Goal: Task Accomplishment & Management: Manage account settings

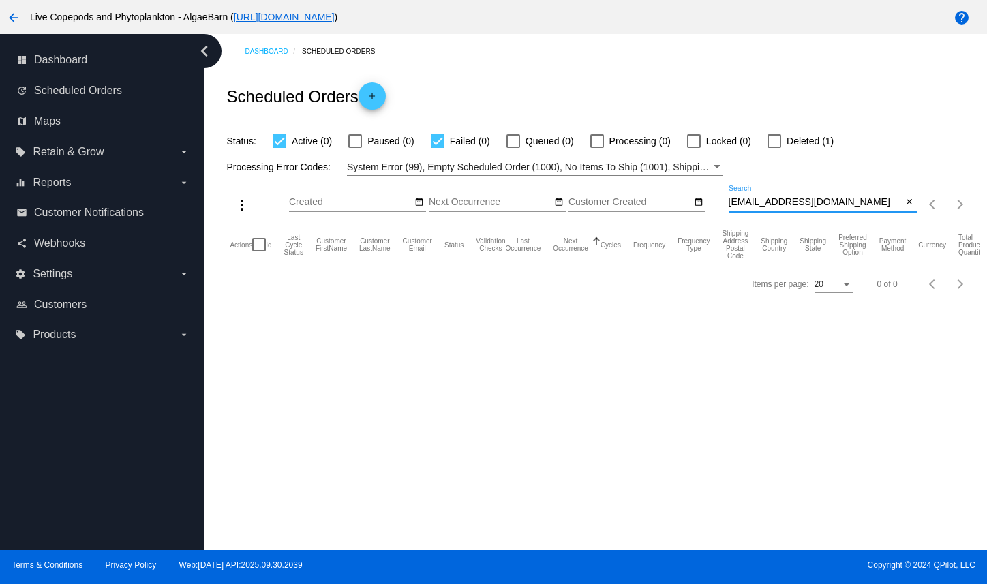
drag, startPoint x: 835, startPoint y: 227, endPoint x: 726, endPoint y: 232, distance: 109.2
click at [726, 224] on div "more_vert Oct Jan Feb Mar [DATE]" at bounding box center [601, 200] width 756 height 48
type input "[PERSON_NAME]"
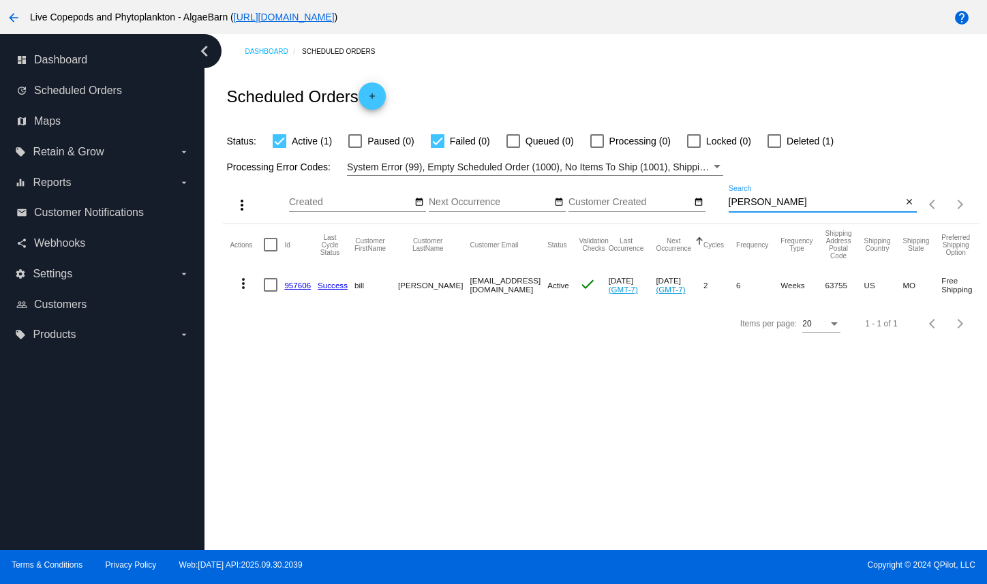
click at [307, 290] on link "957606" at bounding box center [297, 285] width 27 height 9
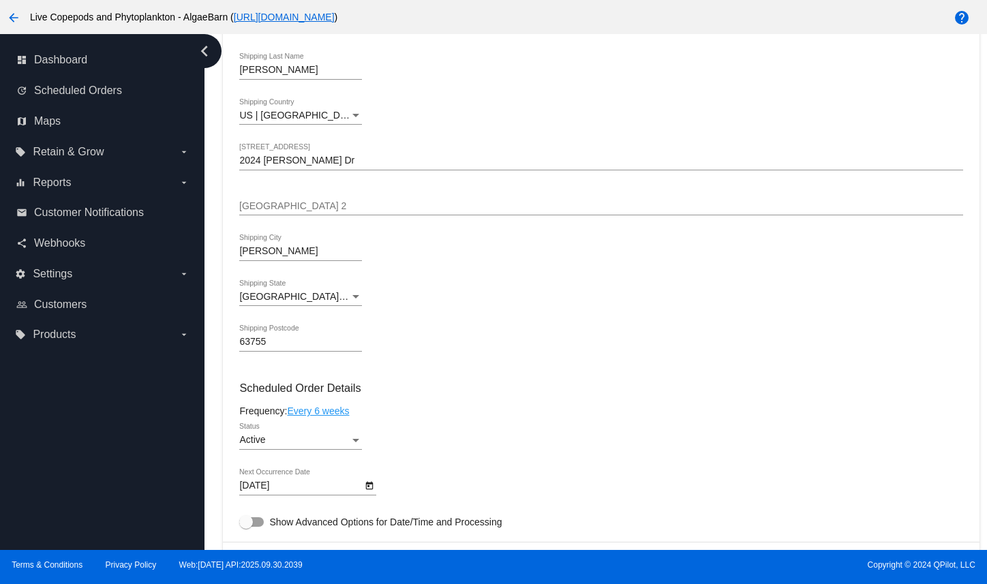
scroll to position [614, 0]
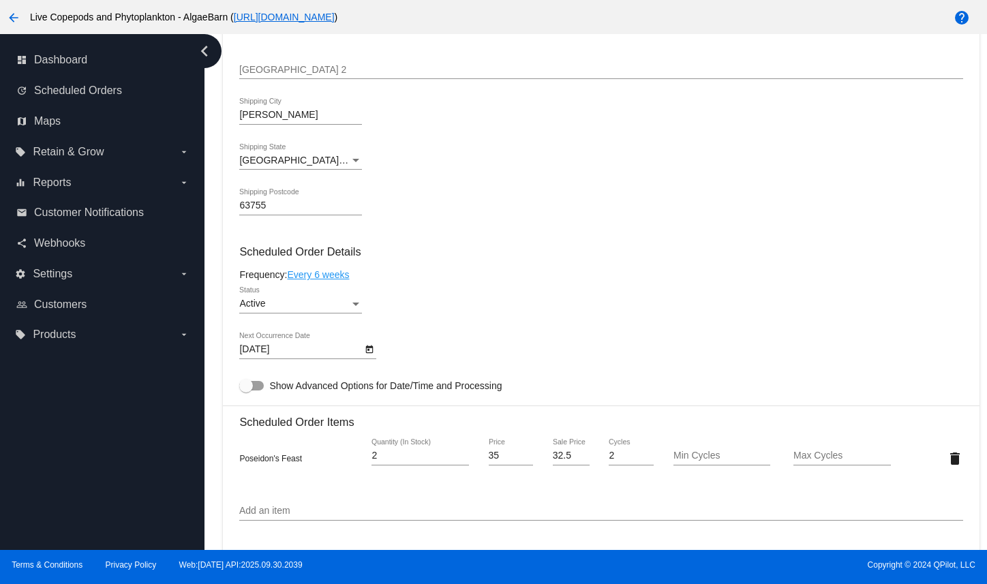
click at [372, 354] on icon "Open calendar" at bounding box center [370, 350] width 8 height 8
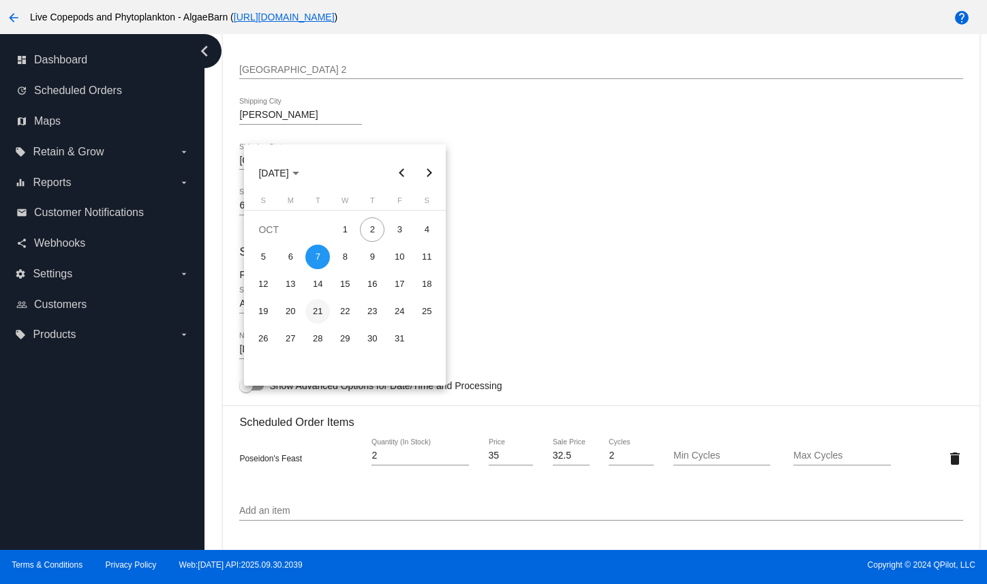
click at [321, 313] on div "21" at bounding box center [318, 311] width 25 height 25
type input "[DATE]"
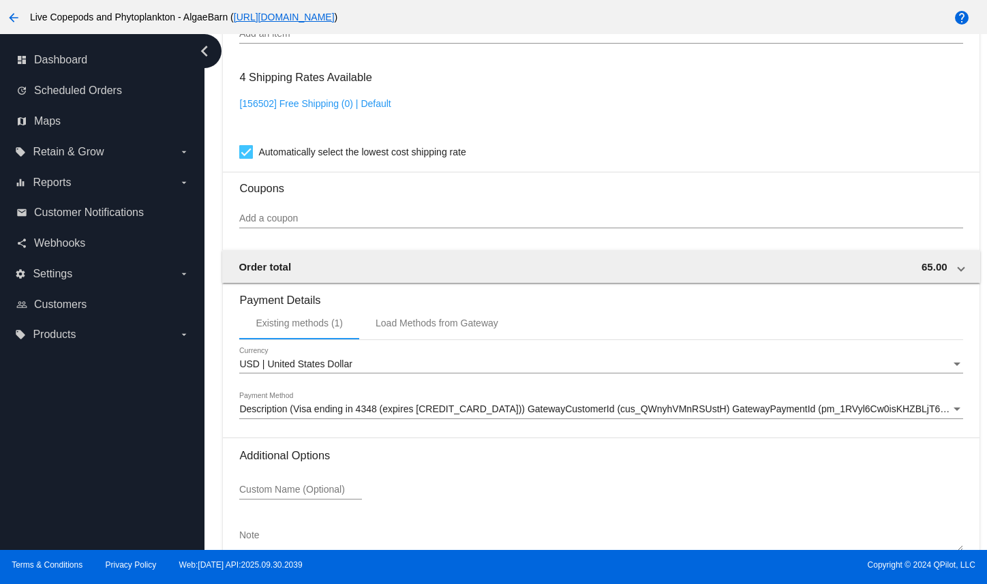
scroll to position [1215, 0]
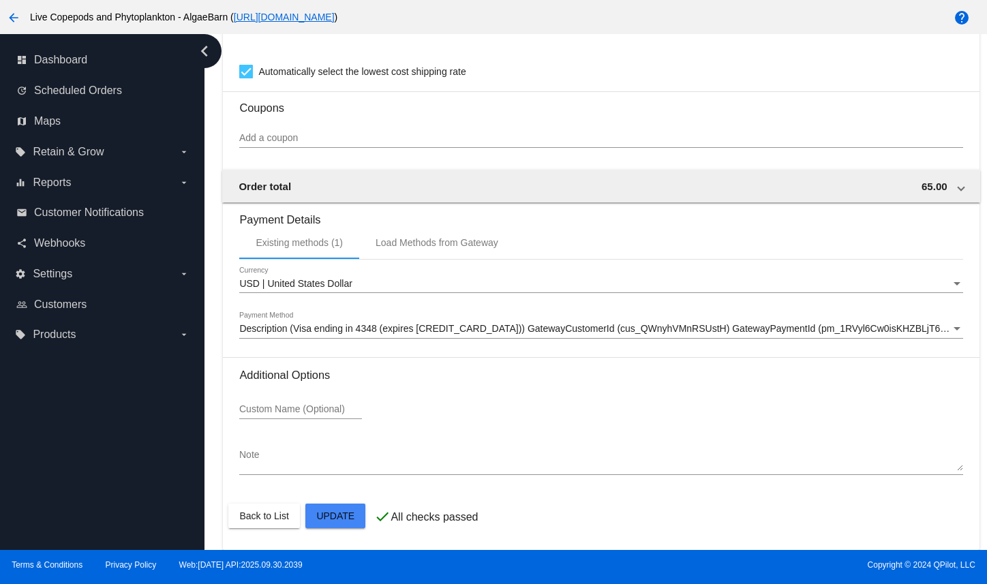
click at [352, 469] on textarea "Note" at bounding box center [601, 461] width 724 height 22
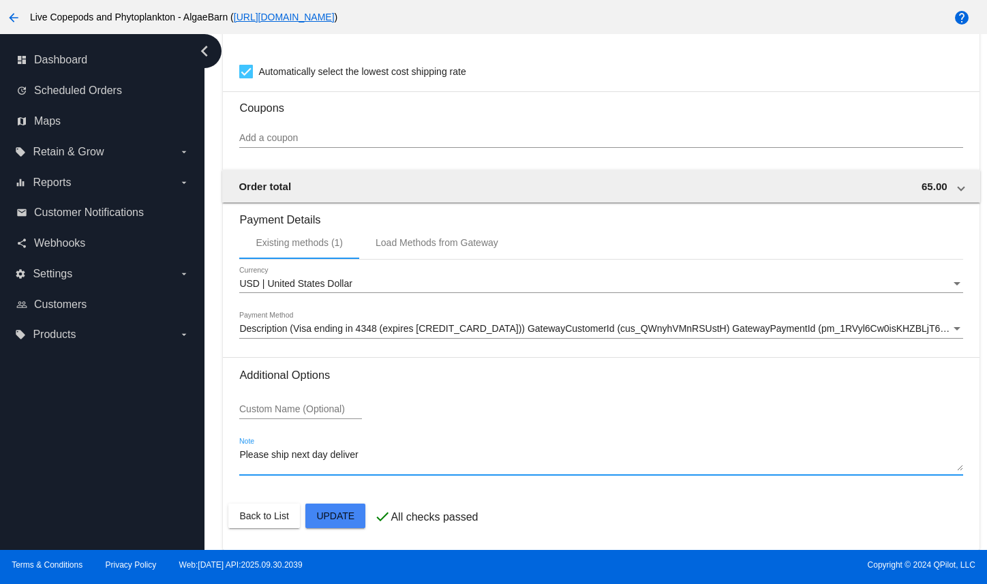
type textarea "Please ship next day delivery"
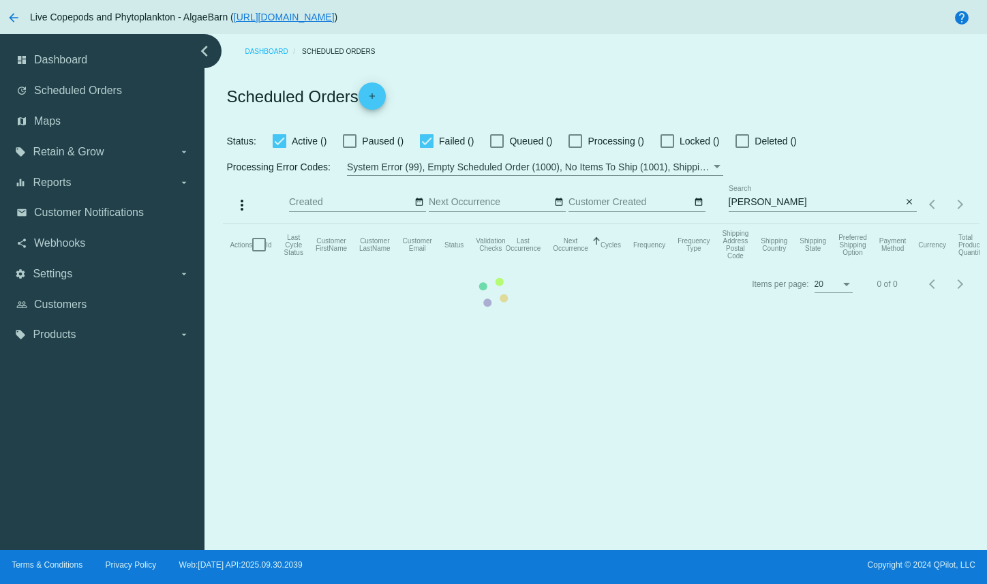
checkbox input "true"
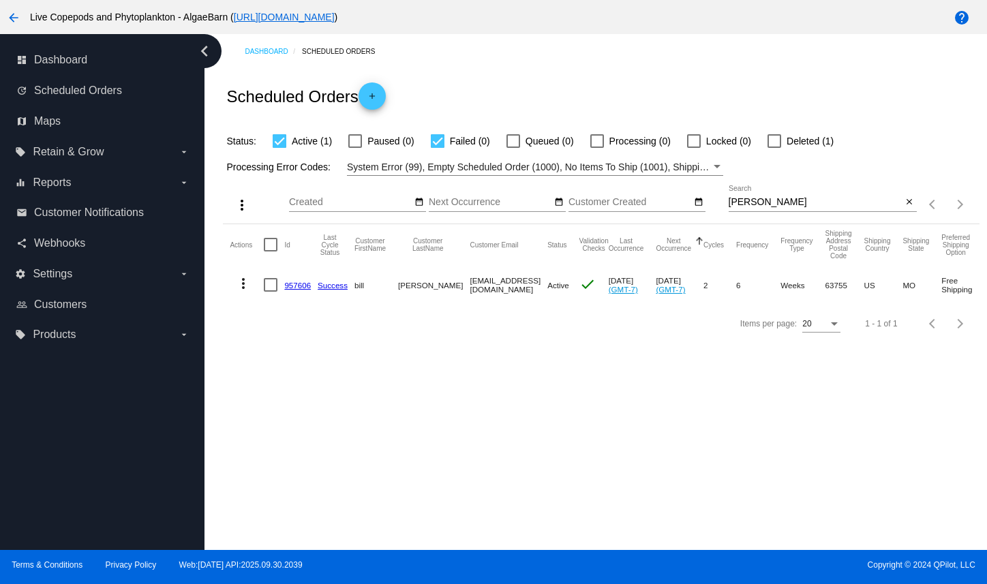
click at [303, 290] on link "957606" at bounding box center [297, 285] width 27 height 9
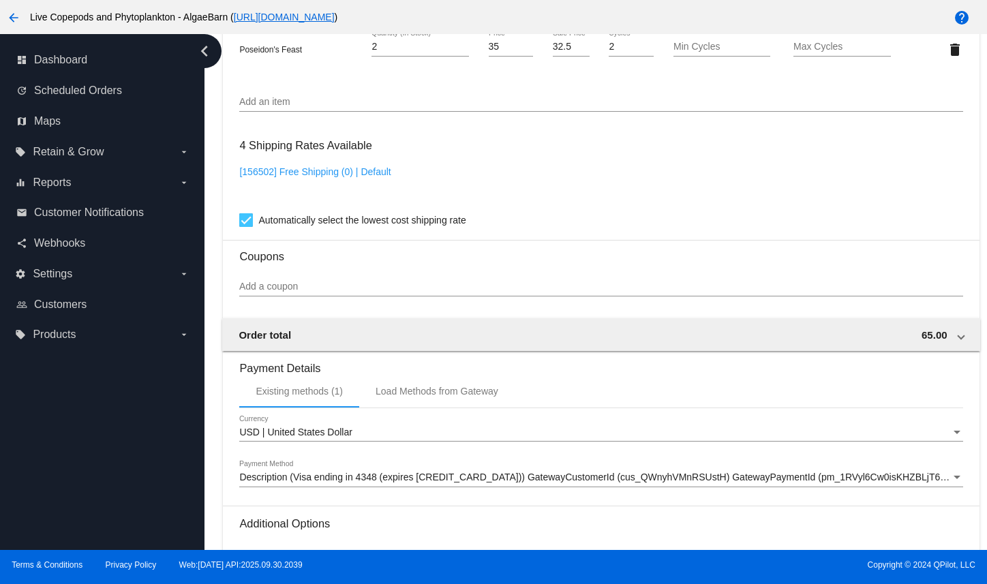
scroll to position [1215, 0]
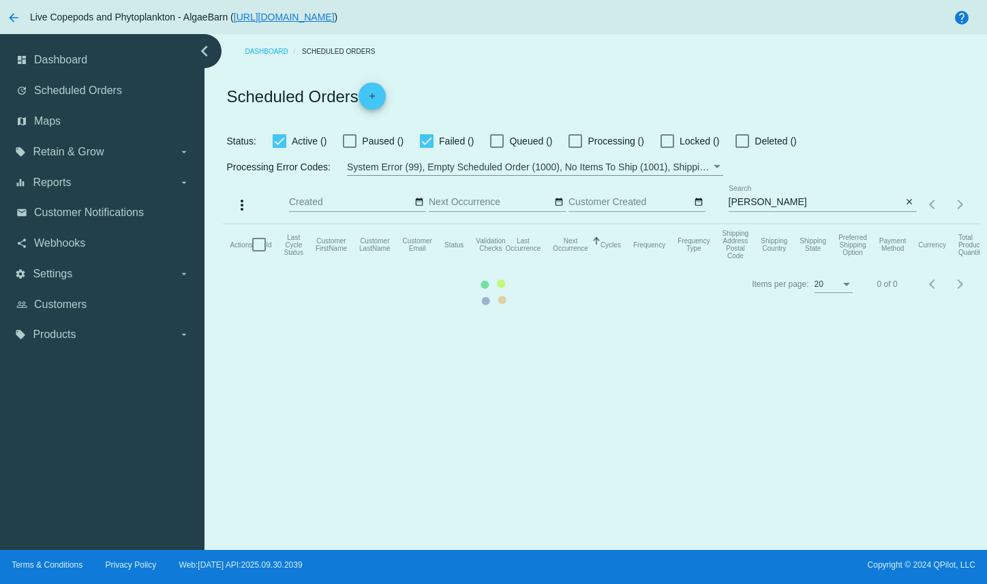
checkbox input "true"
